Goal: Transaction & Acquisition: Obtain resource

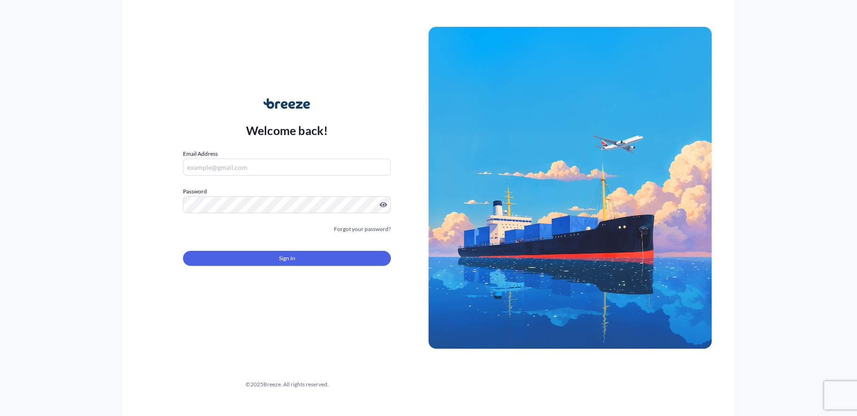
type input "[EMAIL_ADDRESS][DOMAIN_NAME]"
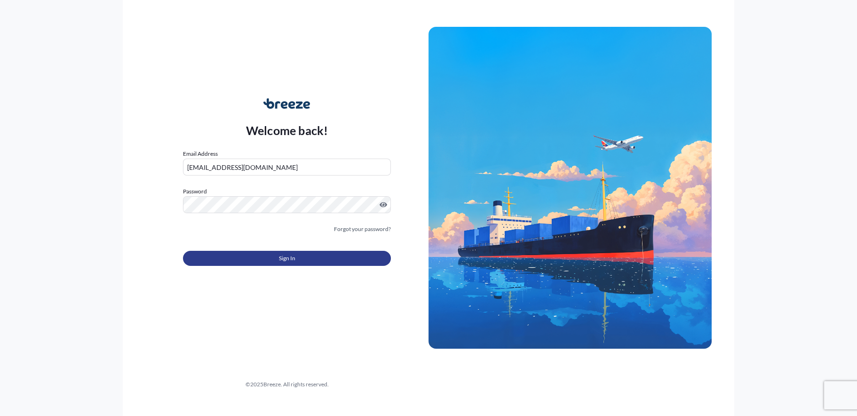
click at [269, 258] on button "Sign In" at bounding box center [287, 258] width 208 height 15
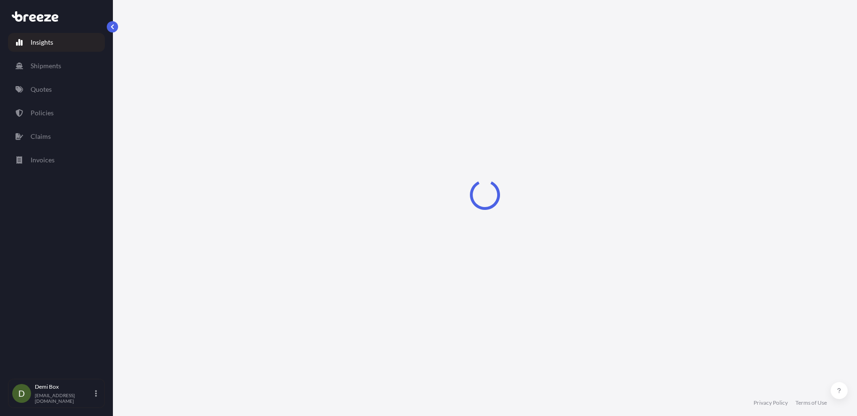
select select "2025"
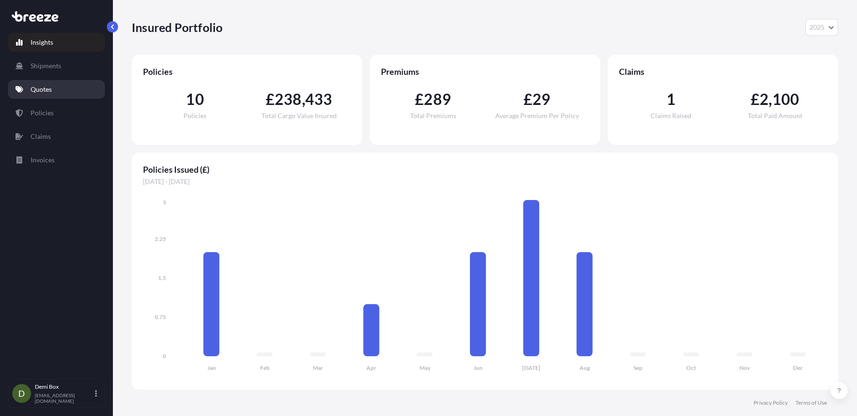
click at [45, 84] on link "Quotes" at bounding box center [56, 89] width 97 height 19
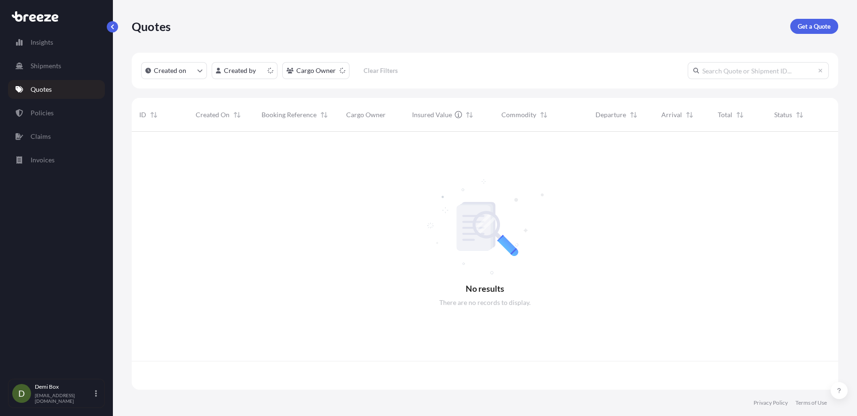
scroll to position [255, 699]
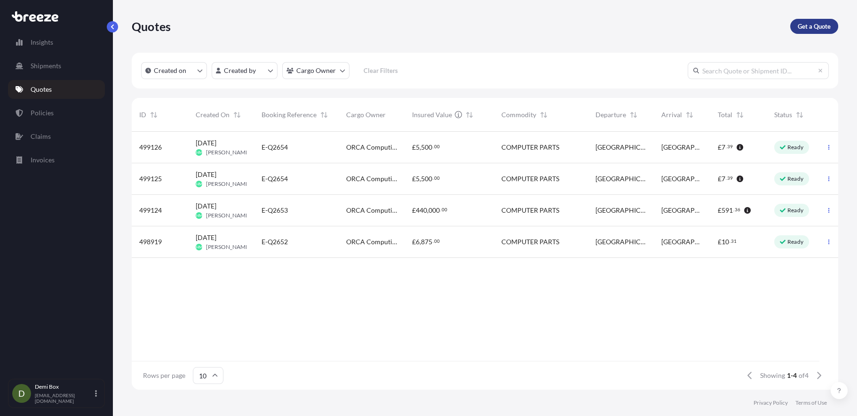
click at [813, 28] on p "Get a Quote" at bounding box center [813, 26] width 33 height 9
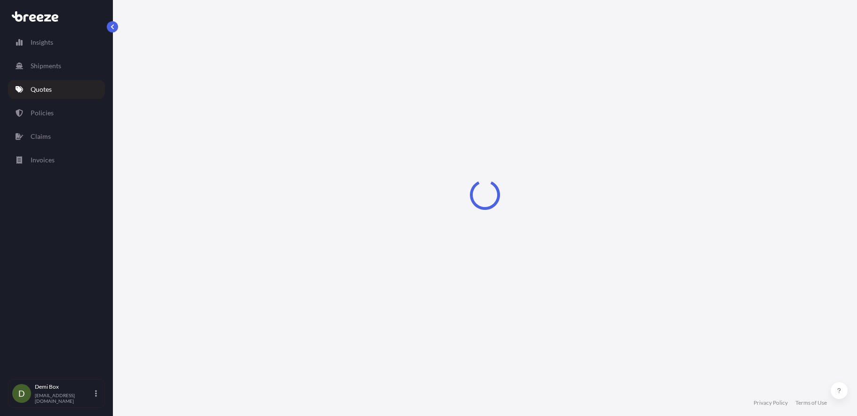
select select "Sea"
select select "1"
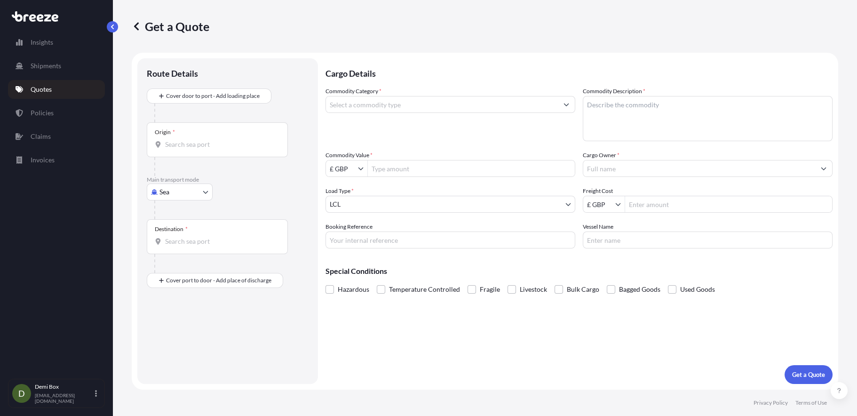
click at [189, 195] on body "Insights Shipments Quotes Policies Claims Invoices D Demi Box [EMAIL_ADDRESS][D…" at bounding box center [428, 208] width 857 height 416
click at [180, 246] on div "Road" at bounding box center [179, 249] width 58 height 17
select select "Road"
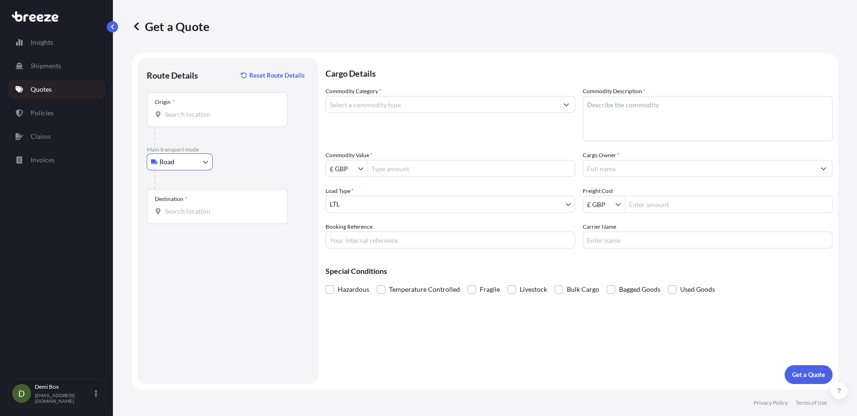
click at [183, 101] on div "Origin *" at bounding box center [217, 109] width 141 height 35
click at [183, 110] on input "Origin *" at bounding box center [220, 114] width 111 height 9
click at [189, 125] on div "Origin *" at bounding box center [217, 109] width 141 height 35
click at [189, 119] on input "Origin * Please select an origin" at bounding box center [220, 114] width 111 height 9
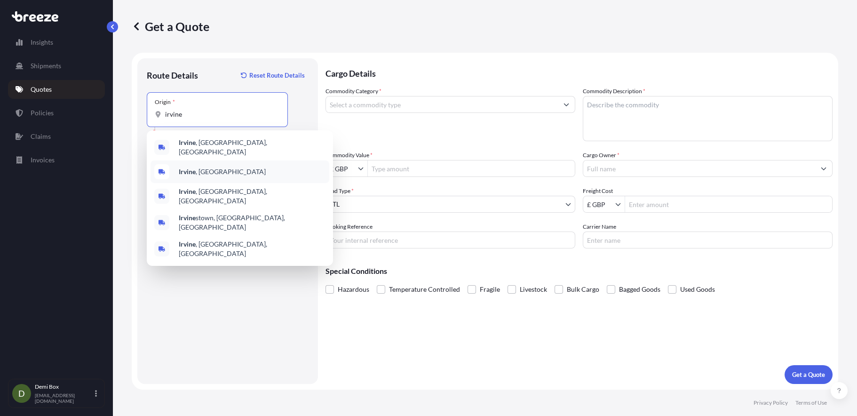
click at [206, 167] on span "[GEOGRAPHIC_DATA] , [GEOGRAPHIC_DATA]" at bounding box center [222, 171] width 87 height 9
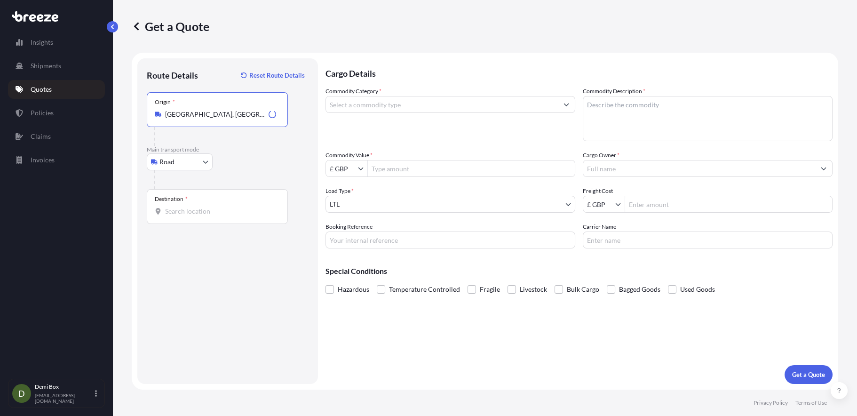
type input "[GEOGRAPHIC_DATA], [GEOGRAPHIC_DATA]"
click at [202, 205] on div "Destination *" at bounding box center [217, 206] width 141 height 35
click at [202, 206] on input "Destination *" at bounding box center [220, 210] width 111 height 9
click at [201, 208] on input "Destination *" at bounding box center [220, 210] width 111 height 9
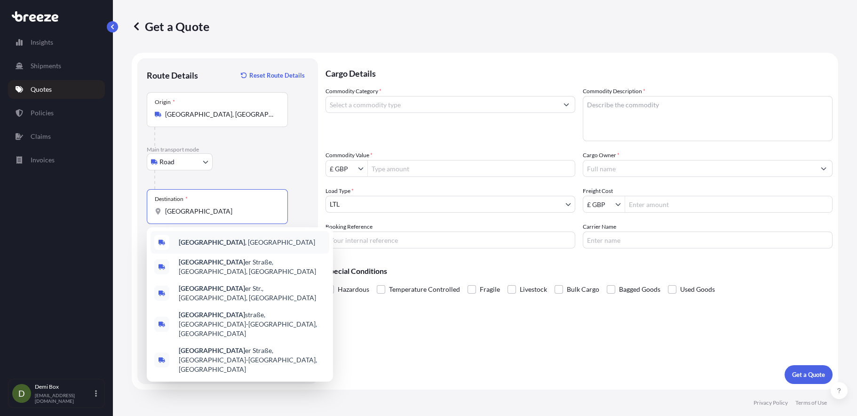
click at [218, 235] on div "[GEOGRAPHIC_DATA] , [GEOGRAPHIC_DATA]" at bounding box center [239, 242] width 179 height 23
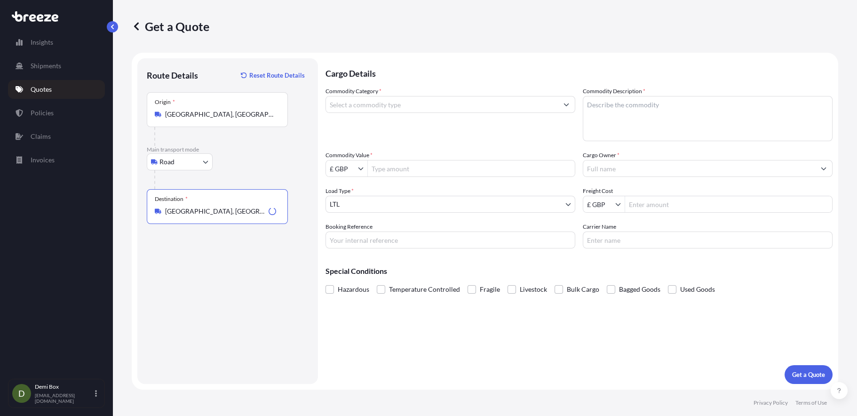
type input "[GEOGRAPHIC_DATA], [GEOGRAPHIC_DATA]"
click at [397, 103] on input "Commodity Category *" at bounding box center [442, 104] width 232 height 17
click at [374, 104] on input "Commodity Category *" at bounding box center [442, 104] width 232 height 17
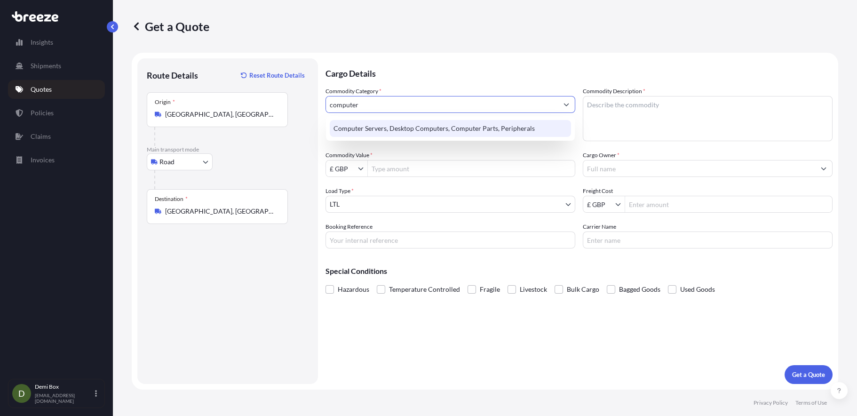
click at [393, 127] on div "Computer Servers, Desktop Computers, Computer Parts, Peripherals" at bounding box center [450, 128] width 241 height 17
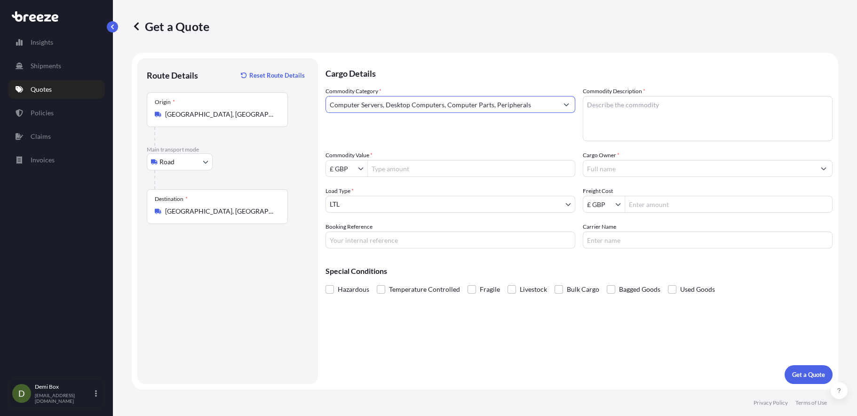
type input "Computer Servers, Desktop Computers, Computer Parts, Peripherals"
click at [642, 111] on textarea "Commodity Description *" at bounding box center [707, 118] width 250 height 45
click at [616, 118] on textarea "Commodity Description *" at bounding box center [707, 118] width 250 height 45
paste textarea "FM1245 Computer Module"
type textarea "FM1245 Computer Module"
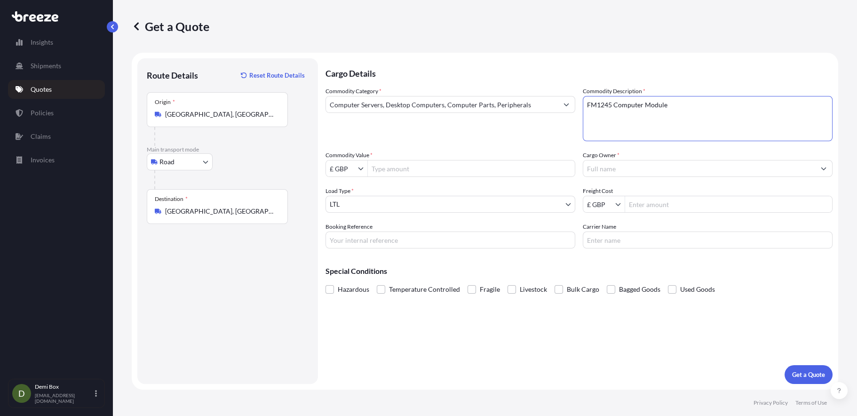
click at [400, 167] on input "Commodity Value *" at bounding box center [471, 168] width 207 height 17
type input "15,000"
drag, startPoint x: 389, startPoint y: 252, endPoint x: 388, endPoint y: 247, distance: 4.8
click at [389, 252] on div "Cargo Details Commodity Category * Computer Servers, Desktop Computers, Compute…" at bounding box center [578, 220] width 507 height 325
click at [388, 247] on input "Booking Reference" at bounding box center [450, 239] width 250 height 17
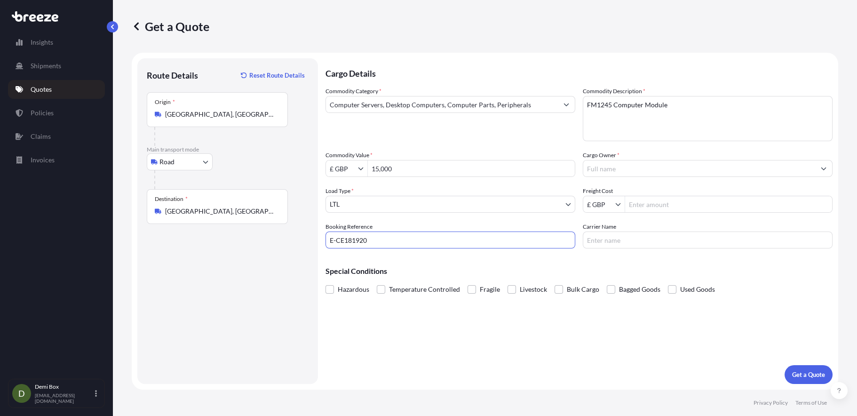
type input "E-CE181920"
click at [639, 167] on input "Cargo Owner *" at bounding box center [699, 168] width 232 height 17
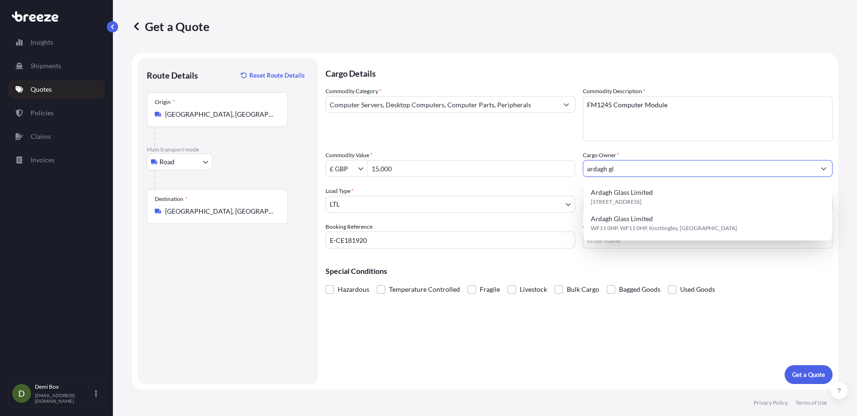
click at [675, 149] on div "Commodity Category * Computer Servers, Desktop Computers, Computer Parts, Perip…" at bounding box center [578, 168] width 507 height 162
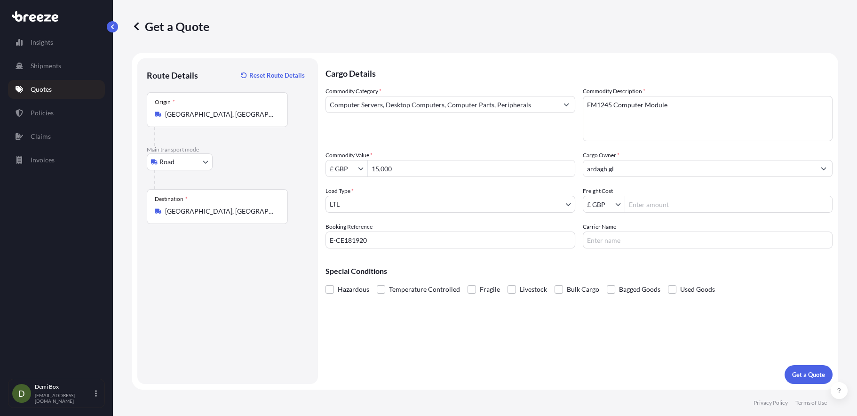
click at [677, 164] on input "ardagh gl" at bounding box center [699, 168] width 232 height 17
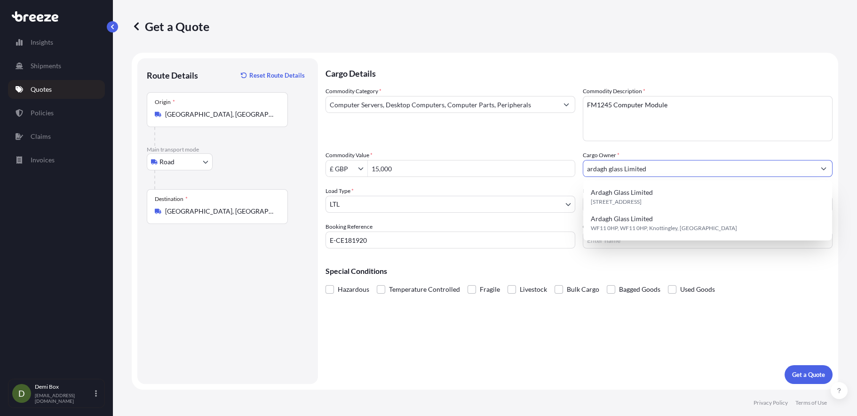
drag, startPoint x: 590, startPoint y: 166, endPoint x: 569, endPoint y: 164, distance: 21.8
click at [569, 164] on div "Commodity Category * Computer Servers, Desktop Computers, Computer Parts, Perip…" at bounding box center [578, 168] width 507 height 162
click at [611, 167] on input "Ardagh glass Limited" at bounding box center [699, 168] width 232 height 17
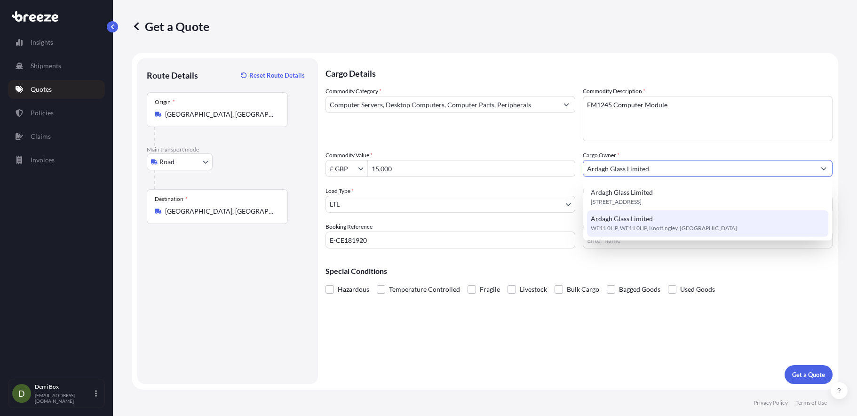
type input "Ardagh Glass Limited"
click at [600, 351] on div "Cargo Details Commodity Category * Computer Servers, Desktop Computers, Compute…" at bounding box center [578, 220] width 507 height 325
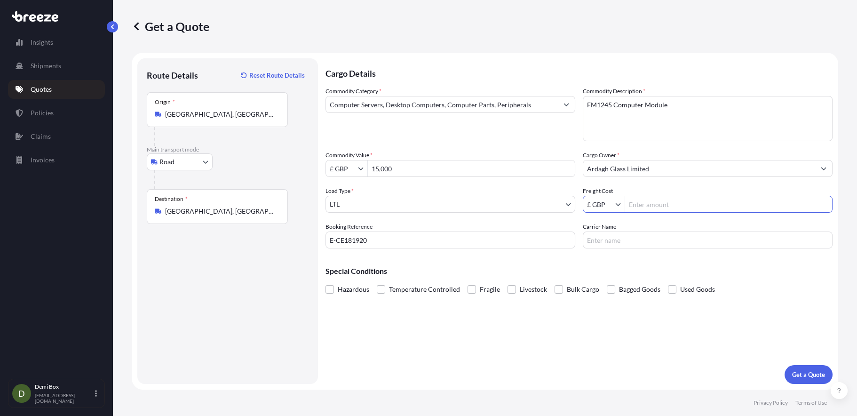
click at [644, 205] on input "Freight Cost" at bounding box center [728, 204] width 207 height 17
type input "85.42"
click at [620, 238] on input "Carrier Name" at bounding box center [707, 239] width 250 height 17
type input "DHL"
click at [798, 372] on p "Get a Quote" at bounding box center [808, 374] width 33 height 9
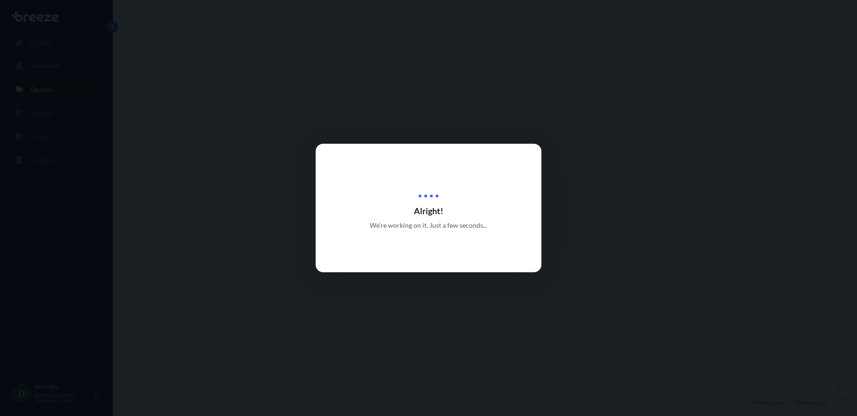
select select "Road"
select select "1"
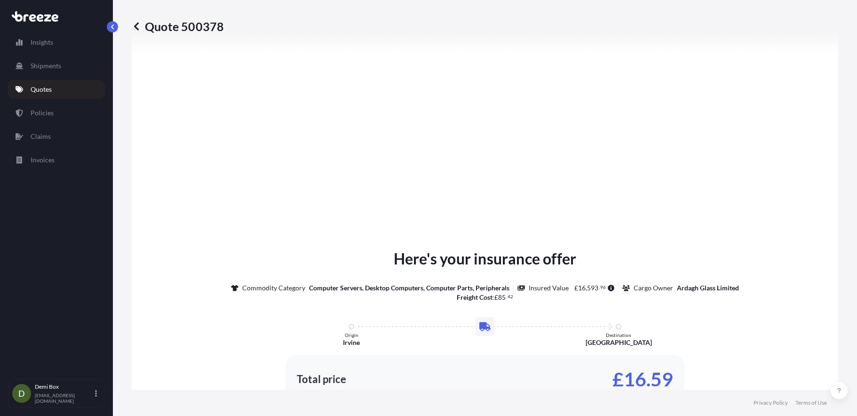
scroll to position [1076, 0]
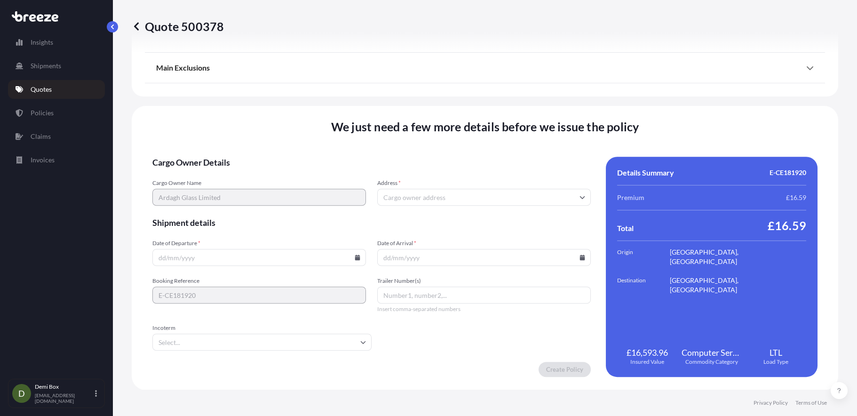
click at [254, 259] on input "Date of Departure *" at bounding box center [258, 257] width 213 height 17
click at [354, 255] on icon at bounding box center [357, 257] width 6 height 6
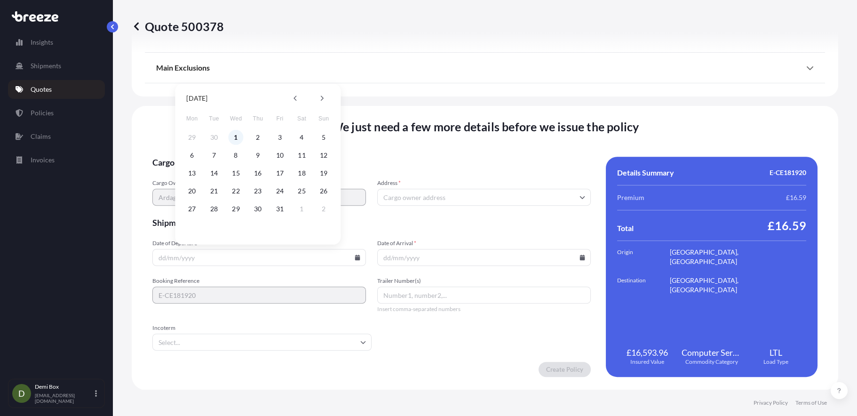
click at [234, 136] on button "1" at bounding box center [235, 137] width 15 height 15
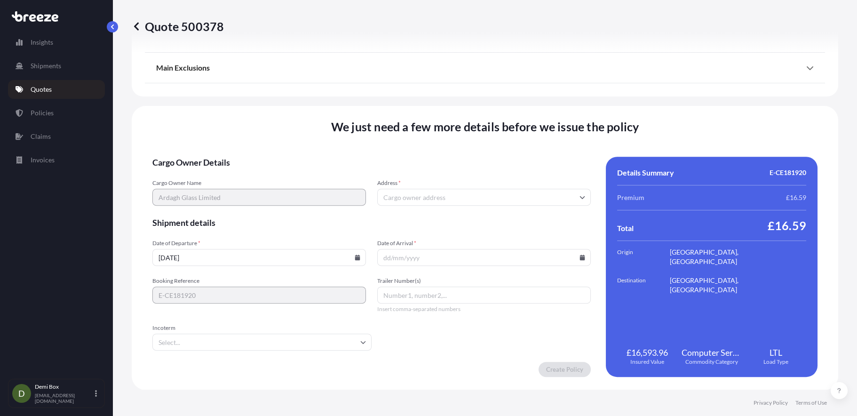
type input "[DATE]"
click at [233, 336] on input "Incoterm" at bounding box center [261, 341] width 219 height 17
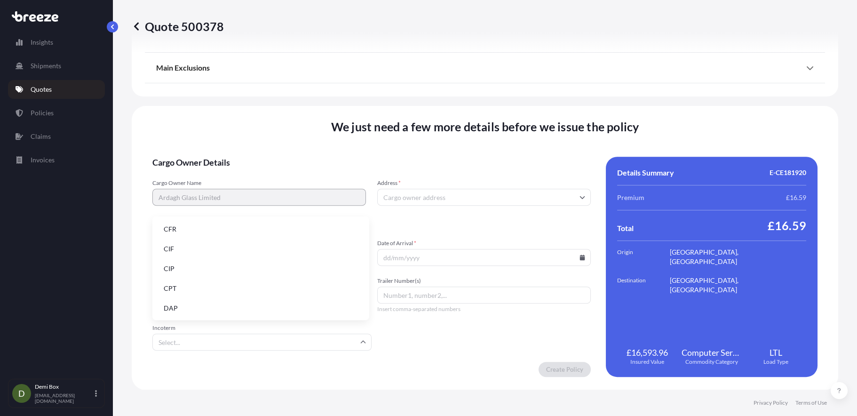
click at [174, 303] on li "DAP" at bounding box center [260, 308] width 209 height 18
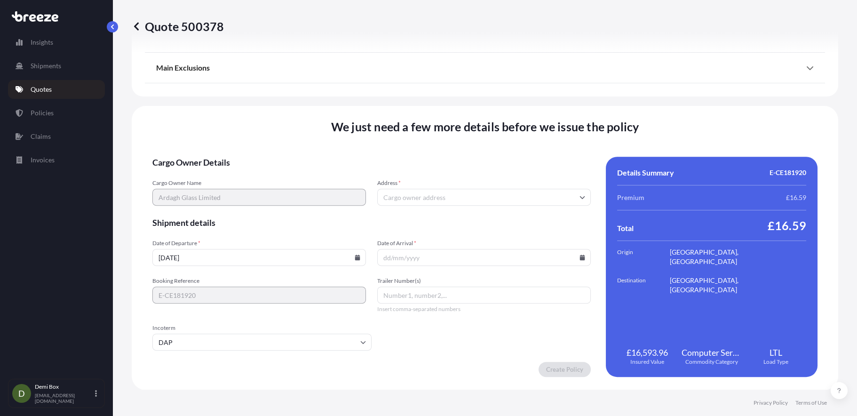
click at [398, 193] on input "Address *" at bounding box center [483, 197] width 213 height 17
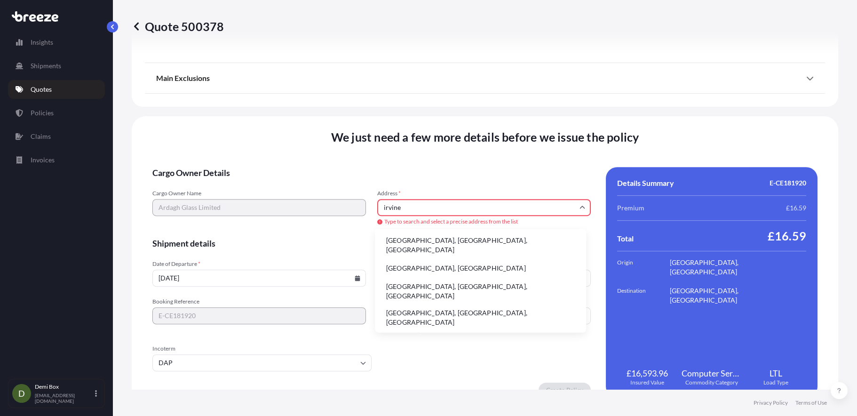
click at [408, 262] on li "[GEOGRAPHIC_DATA], [GEOGRAPHIC_DATA]" at bounding box center [480, 268] width 204 height 18
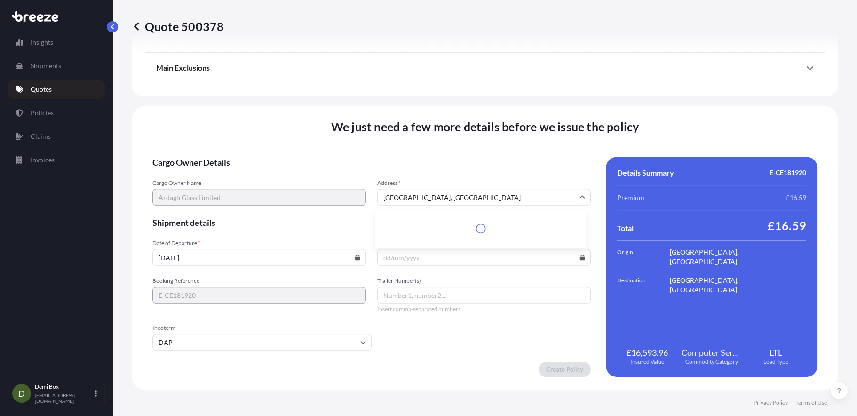
drag, startPoint x: 421, startPoint y: 194, endPoint x: 369, endPoint y: 199, distance: 52.5
click at [369, 199] on div "Cargo Owner Name Ardagh Glass Limited Address * [GEOGRAPHIC_DATA], [GEOGRAPHIC_…" at bounding box center [371, 192] width 438 height 26
paste input "[STREET_ADDRESS]"
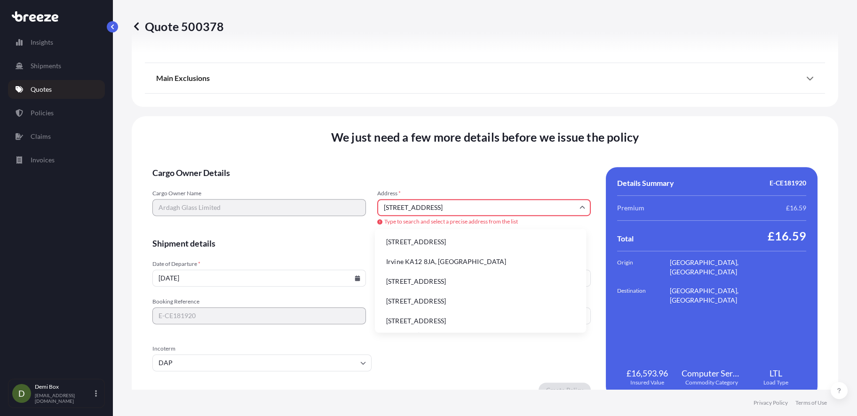
click at [432, 243] on li "[STREET_ADDRESS]" at bounding box center [480, 242] width 204 height 18
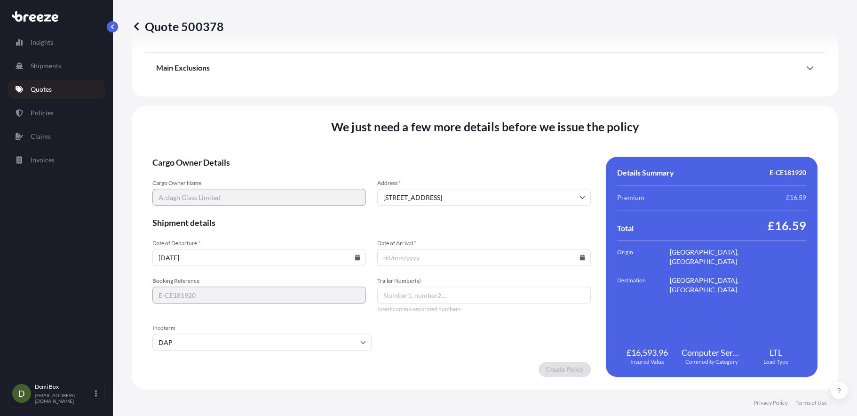
click at [464, 197] on input "[STREET_ADDRESS]" at bounding box center [483, 197] width 213 height 17
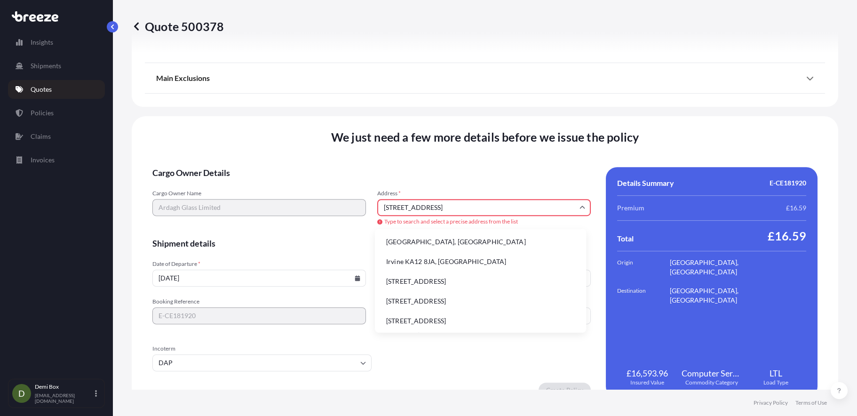
click at [448, 353] on form "Cargo Owner Details Cargo Owner Name Ardagh Glass Limited Address * [STREET_ADD…" at bounding box center [371, 282] width 438 height 230
click at [441, 278] on input "Date of Arrival *" at bounding box center [483, 277] width 213 height 17
click at [580, 276] on icon at bounding box center [582, 278] width 5 height 6
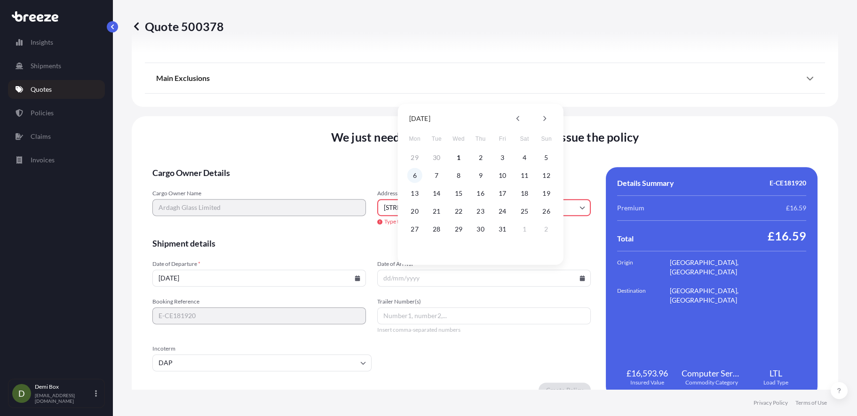
click at [417, 176] on button "6" at bounding box center [414, 175] width 15 height 15
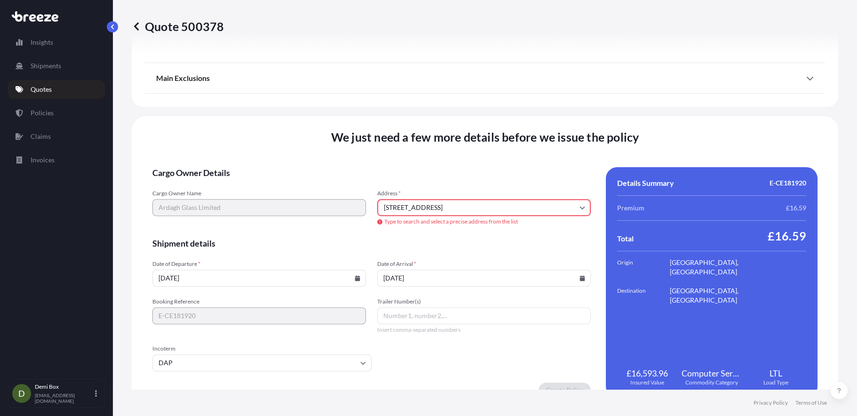
type input "[STREET_ADDRESS]"
type input "[DATE]"
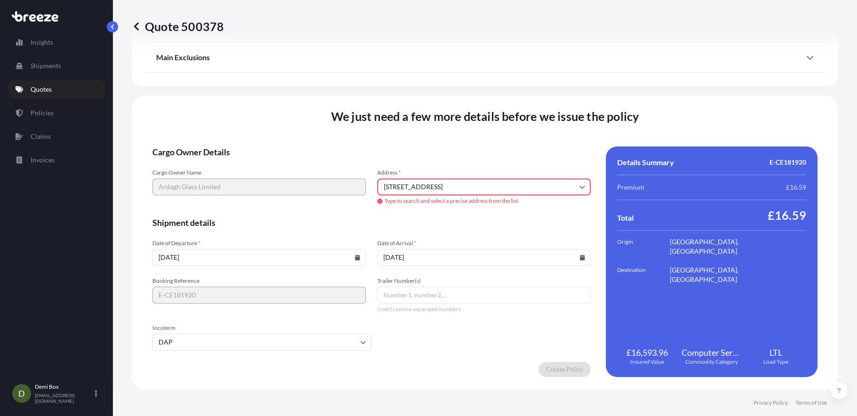
click at [540, 352] on form "Cargo Owner Details Cargo Owner Name Ardagh Glass Limited Address * [STREET_ADD…" at bounding box center [371, 261] width 438 height 230
click at [511, 184] on input "[STREET_ADDRESS]" at bounding box center [483, 186] width 213 height 17
click at [443, 186] on input "[STREET_ADDRESS]" at bounding box center [483, 186] width 213 height 17
drag, startPoint x: 437, startPoint y: 186, endPoint x: 374, endPoint y: 181, distance: 63.2
click at [374, 181] on div "Cargo Owner Name Ardagh Glass Limited Address * [STREET_ADDRESS] Type to search…" at bounding box center [371, 187] width 438 height 37
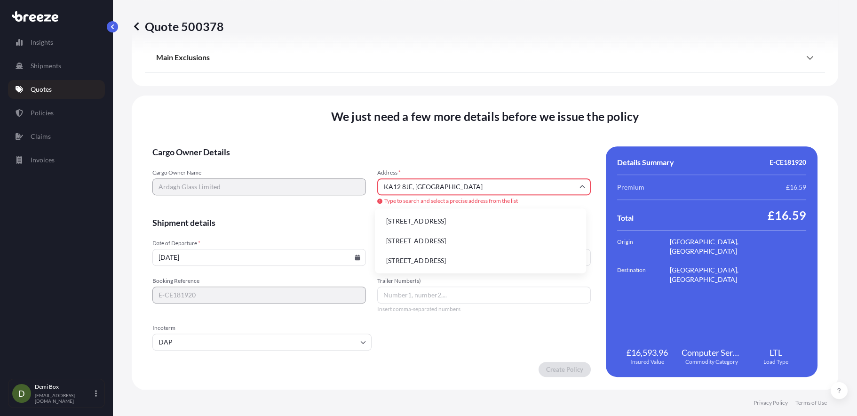
click at [451, 180] on input "KA12 8JE, [GEOGRAPHIC_DATA]" at bounding box center [483, 186] width 213 height 17
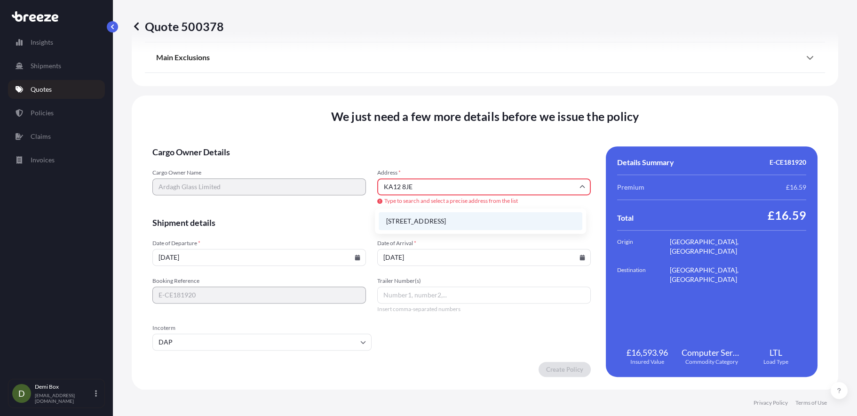
click at [450, 220] on li "[STREET_ADDRESS]" at bounding box center [480, 221] width 204 height 18
type input "[STREET_ADDRESS]"
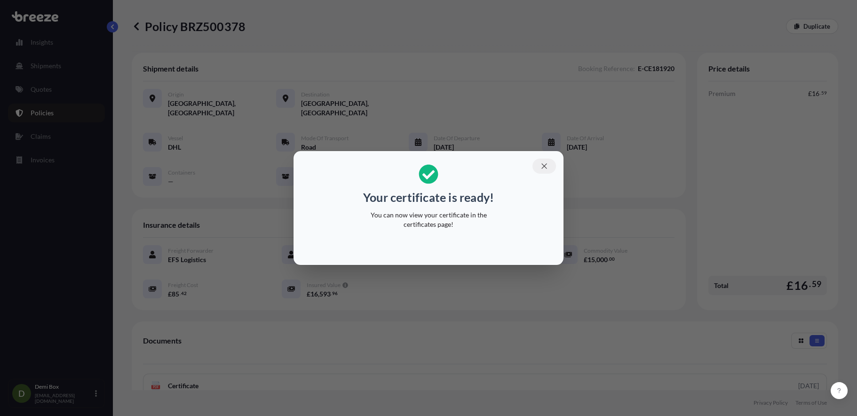
click at [538, 165] on button "button" at bounding box center [544, 165] width 24 height 15
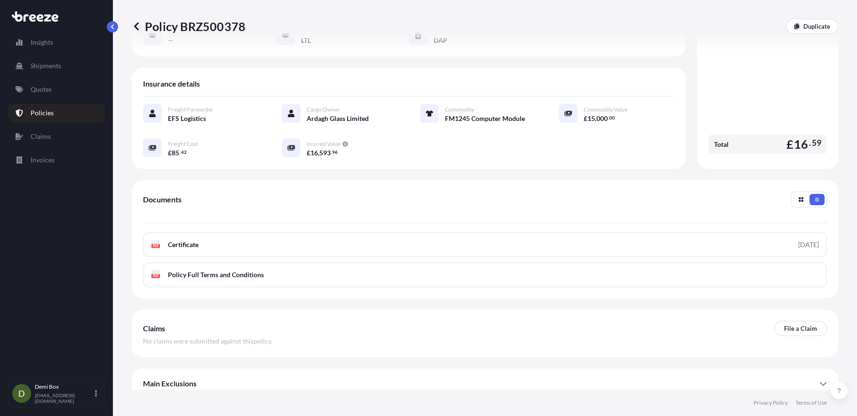
scroll to position [142, 0]
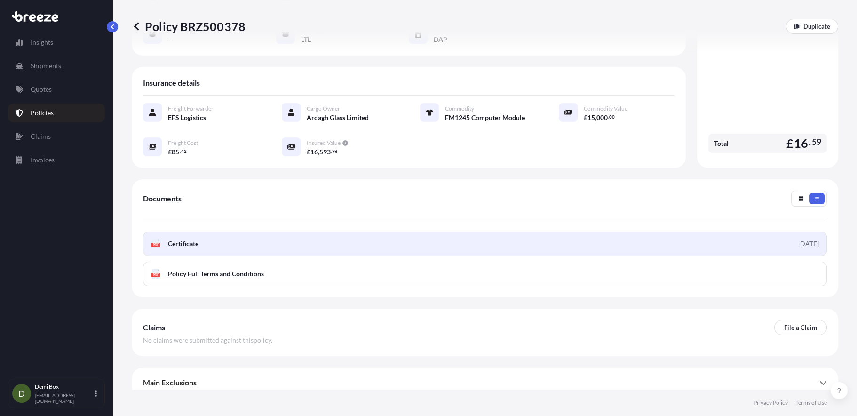
click at [385, 235] on link "PDF Certificate [DATE]" at bounding box center [485, 243] width 684 height 24
